Goal: Find specific page/section: Find specific page/section

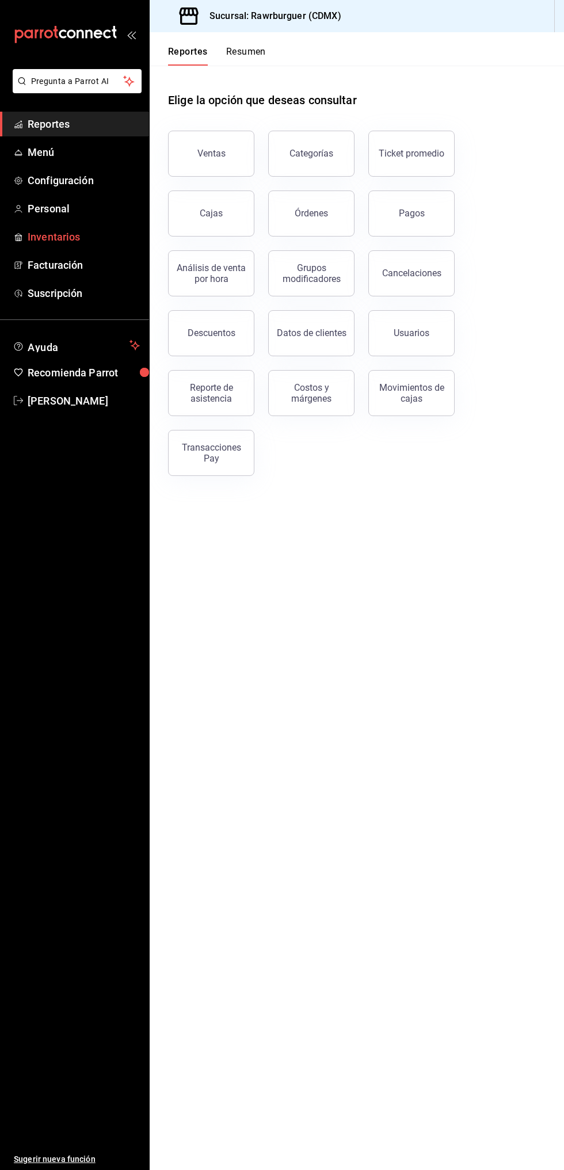
click at [80, 232] on span "Inventarios" at bounding box center [84, 237] width 112 height 16
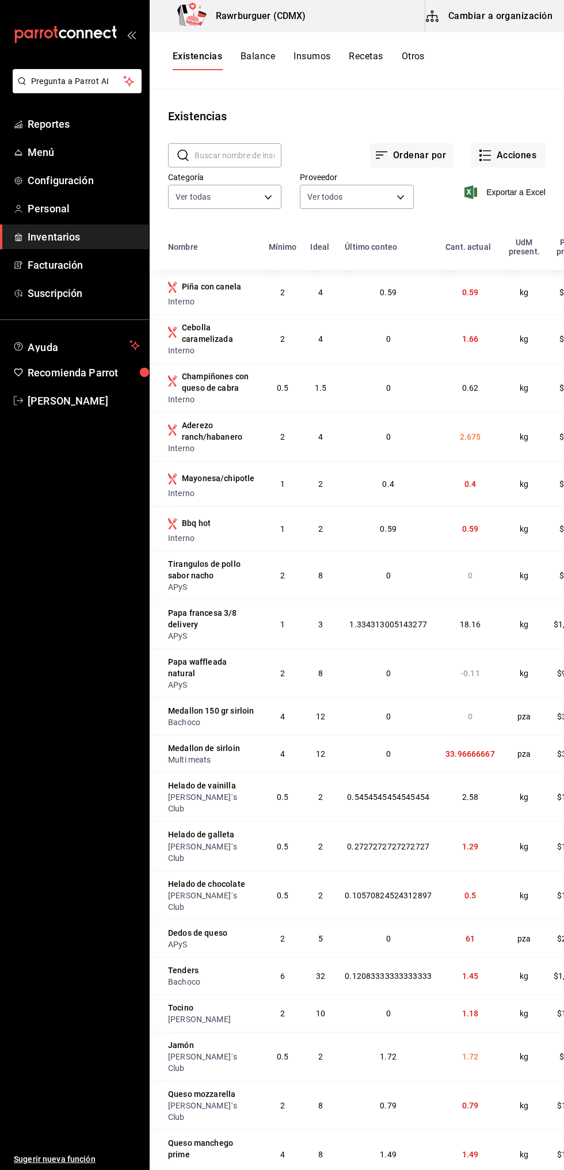
click at [234, 151] on input "text" at bounding box center [237, 155] width 87 height 23
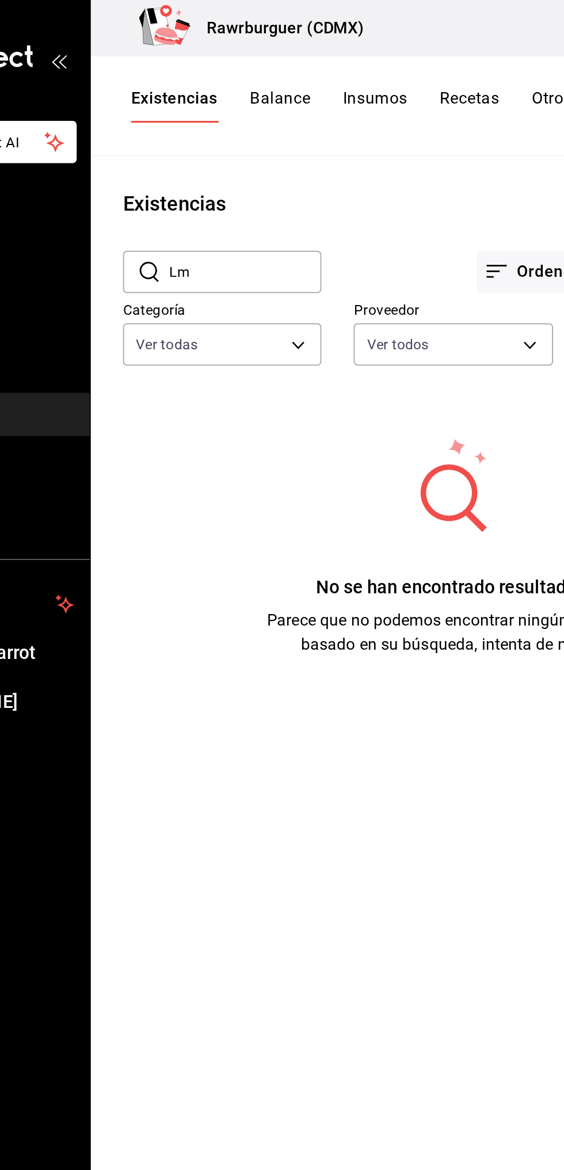
type input "L"
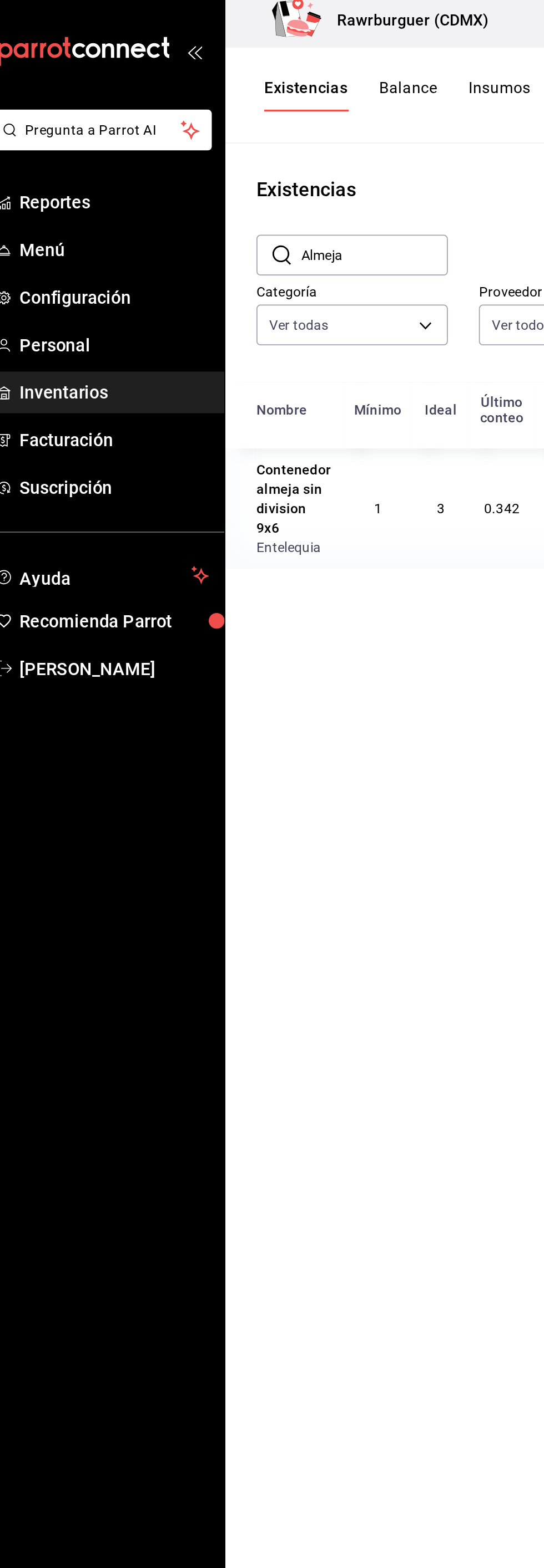
click at [247, 151] on input "Almeja" at bounding box center [229, 149] width 84 height 22
type input "A"
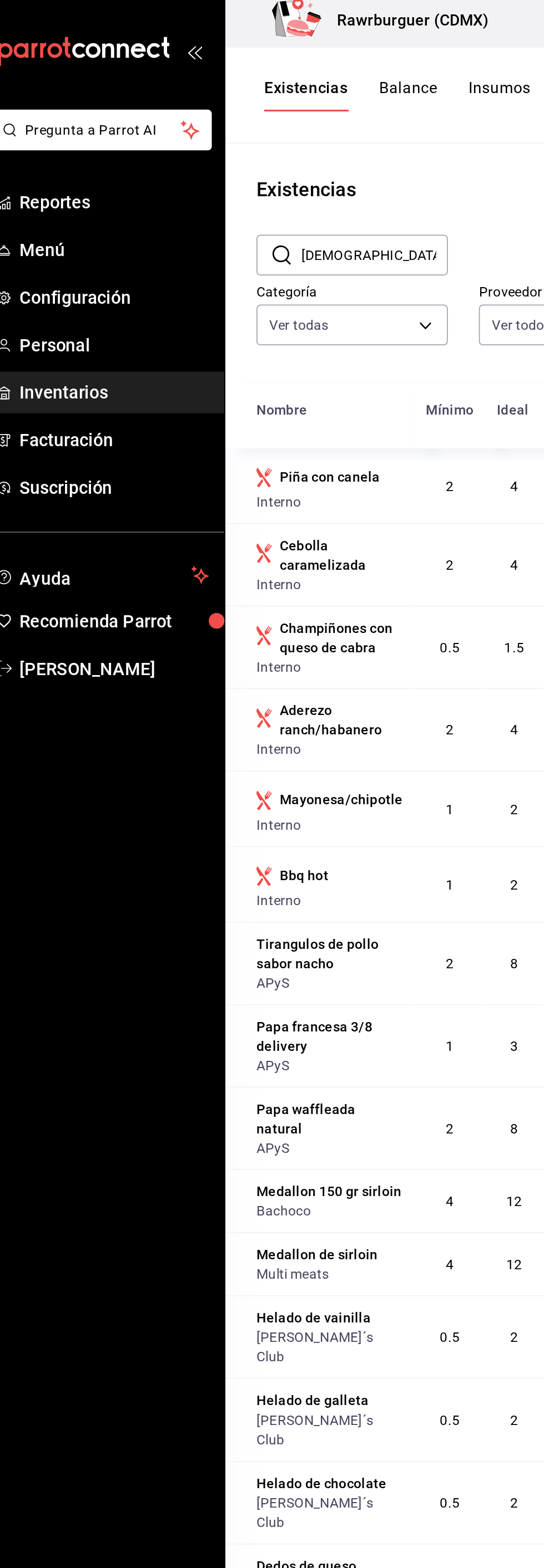
type input "[DEMOGRAPHIC_DATA]"
